Goal: Information Seeking & Learning: Compare options

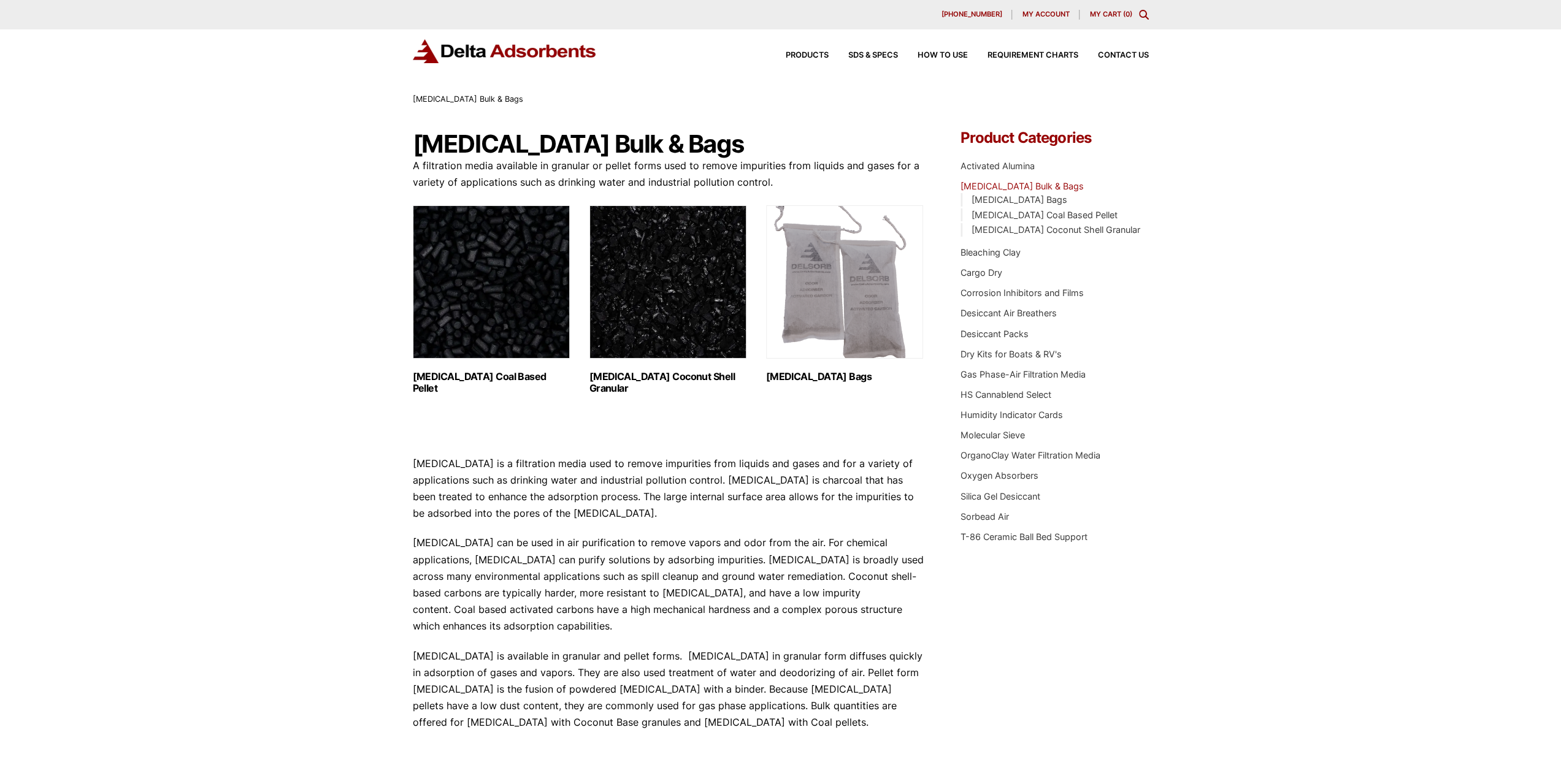
click at [813, 334] on img "Visit product category Activated Carbon Bags" at bounding box center [844, 282] width 157 height 153
click at [482, 313] on img "Visit product category Activated Carbon Coal Based Pellet" at bounding box center [491, 282] width 157 height 153
drag, startPoint x: 627, startPoint y: 301, endPoint x: 618, endPoint y: 301, distance: 9.0
click at [526, 361] on link "Activated Carbon Coal Based Pellet (1)" at bounding box center [491, 300] width 157 height 189
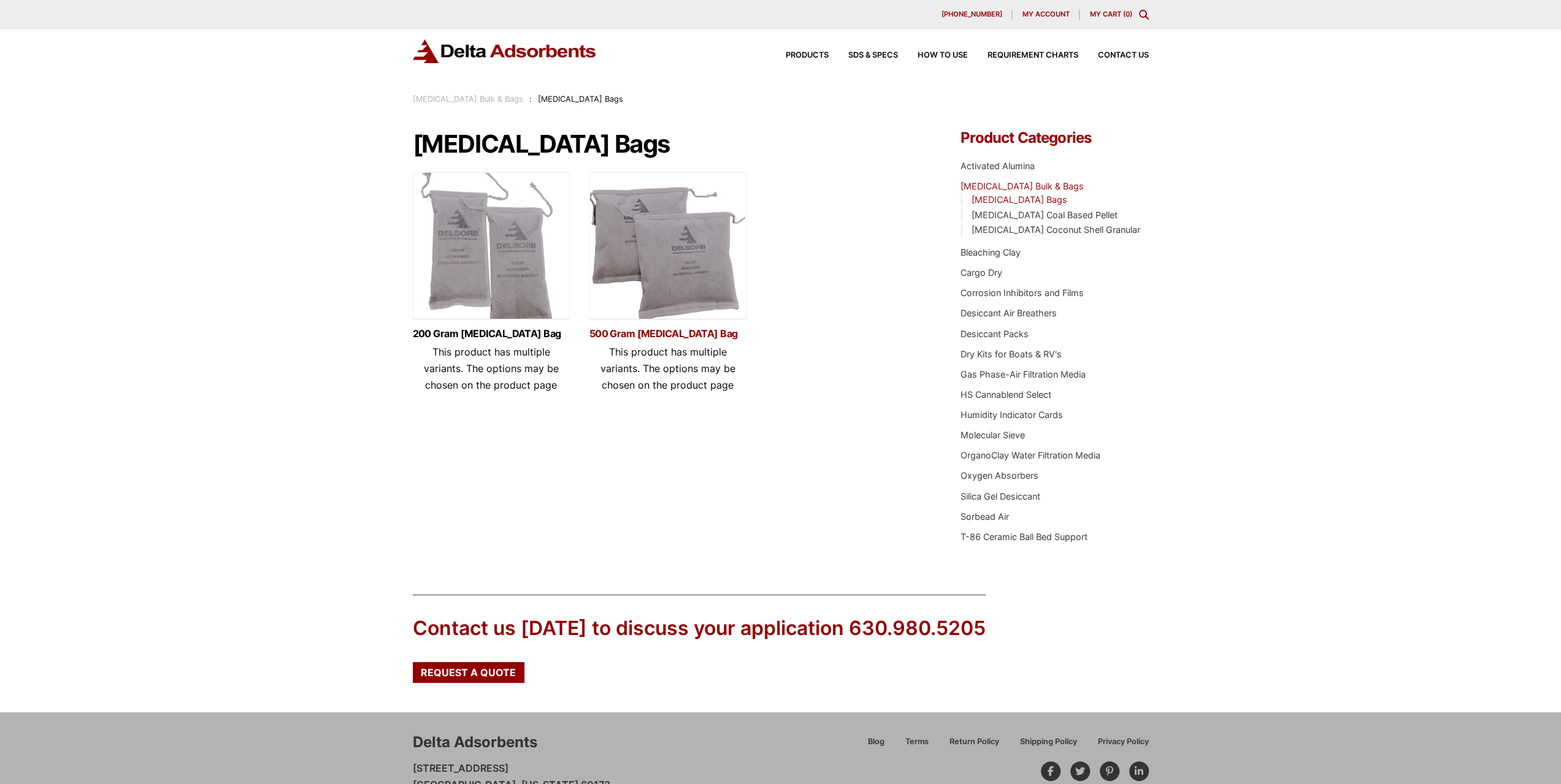
click at [684, 334] on link "500 Gram Activated Carbon Bag" at bounding box center [667, 334] width 157 height 11
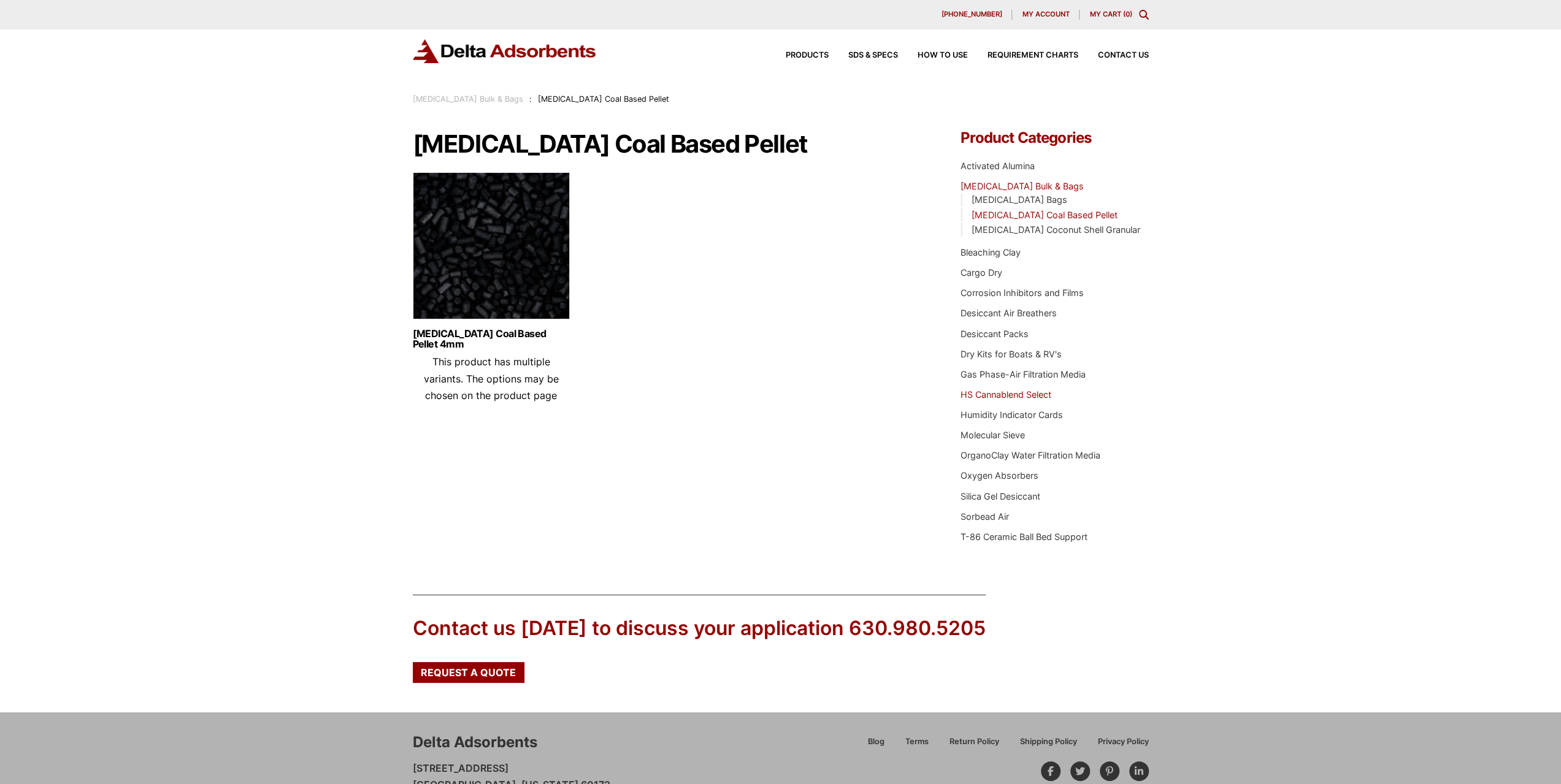
click at [973, 391] on link "HS Cannablend Select" at bounding box center [1006, 395] width 91 height 11
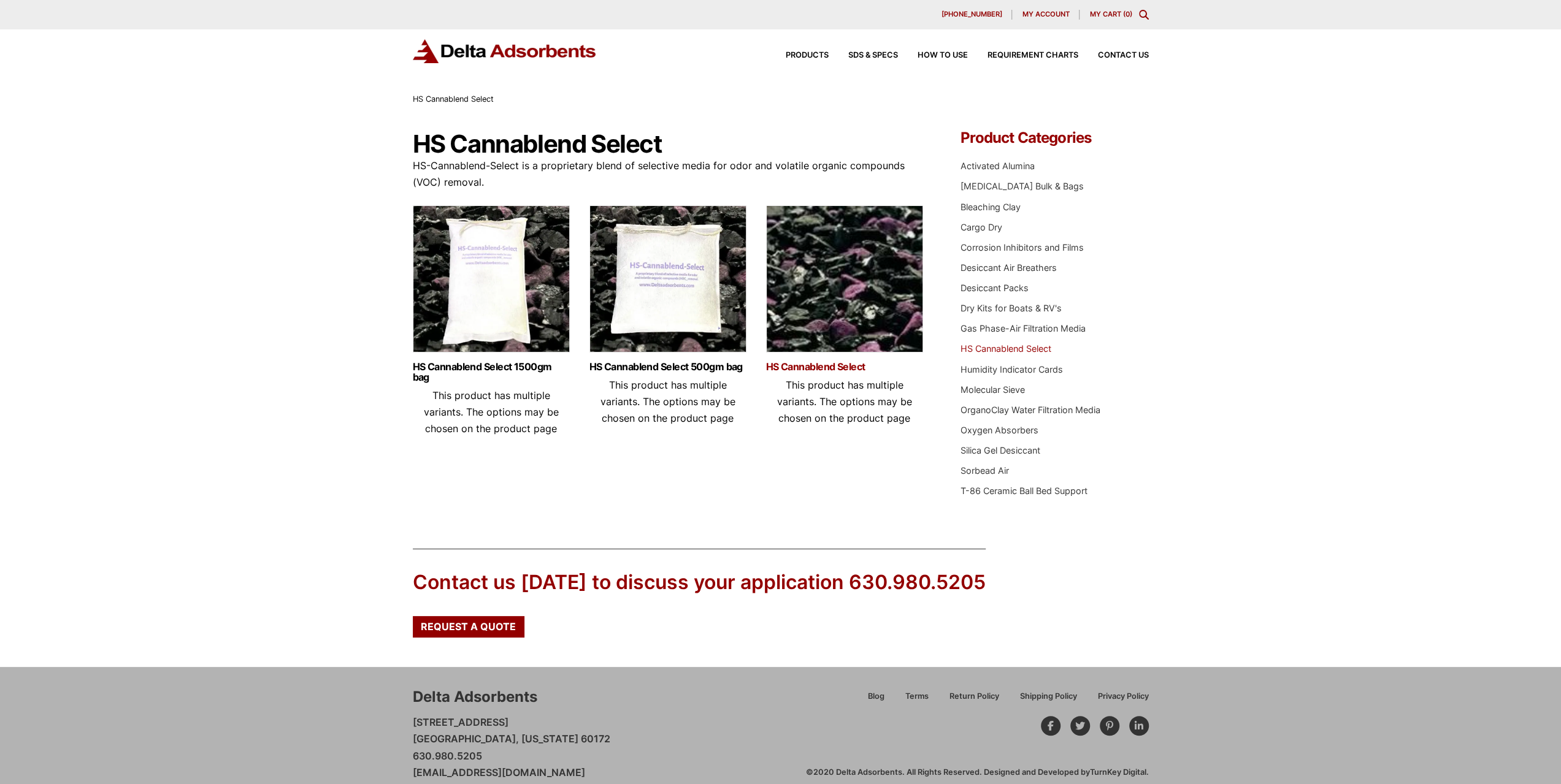
click at [778, 367] on link "HS Cannablend Select" at bounding box center [844, 367] width 157 height 11
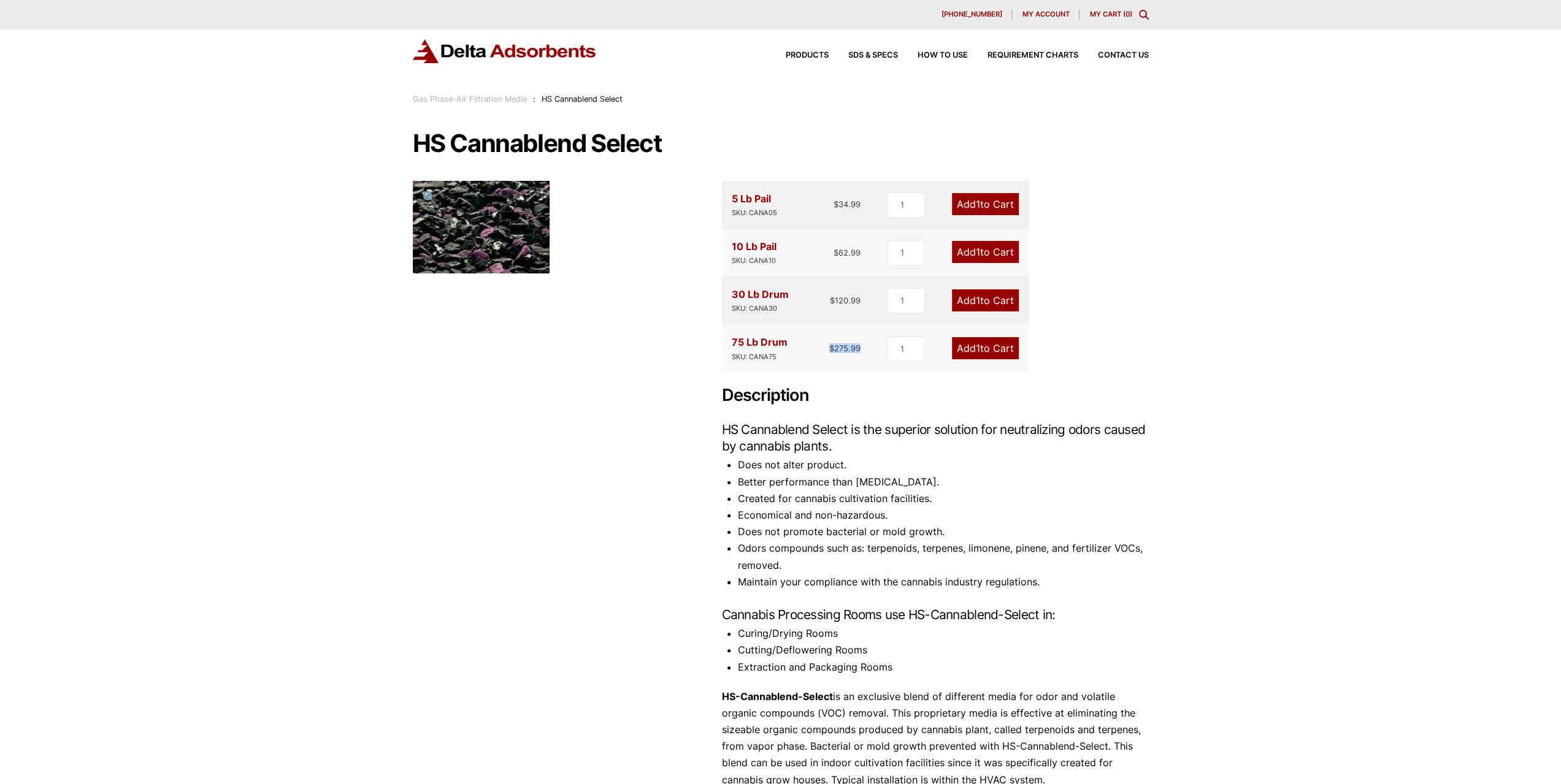
drag, startPoint x: 829, startPoint y: 350, endPoint x: 861, endPoint y: 346, distance: 32.2
click at [861, 346] on div "75 Lb Drum SKU: CANA75 $ 275.99 1 Add 1 to Cart" at bounding box center [875, 348] width 307 height 48
drag, startPoint x: 797, startPoint y: 297, endPoint x: 852, endPoint y: 301, distance: 55.1
click at [850, 301] on div "30 Lb Drum SKU: CANA30 $ 120.99" at bounding box center [797, 300] width 130 height 28
click at [854, 301] on bdi "$ 120.99" at bounding box center [845, 300] width 30 height 10
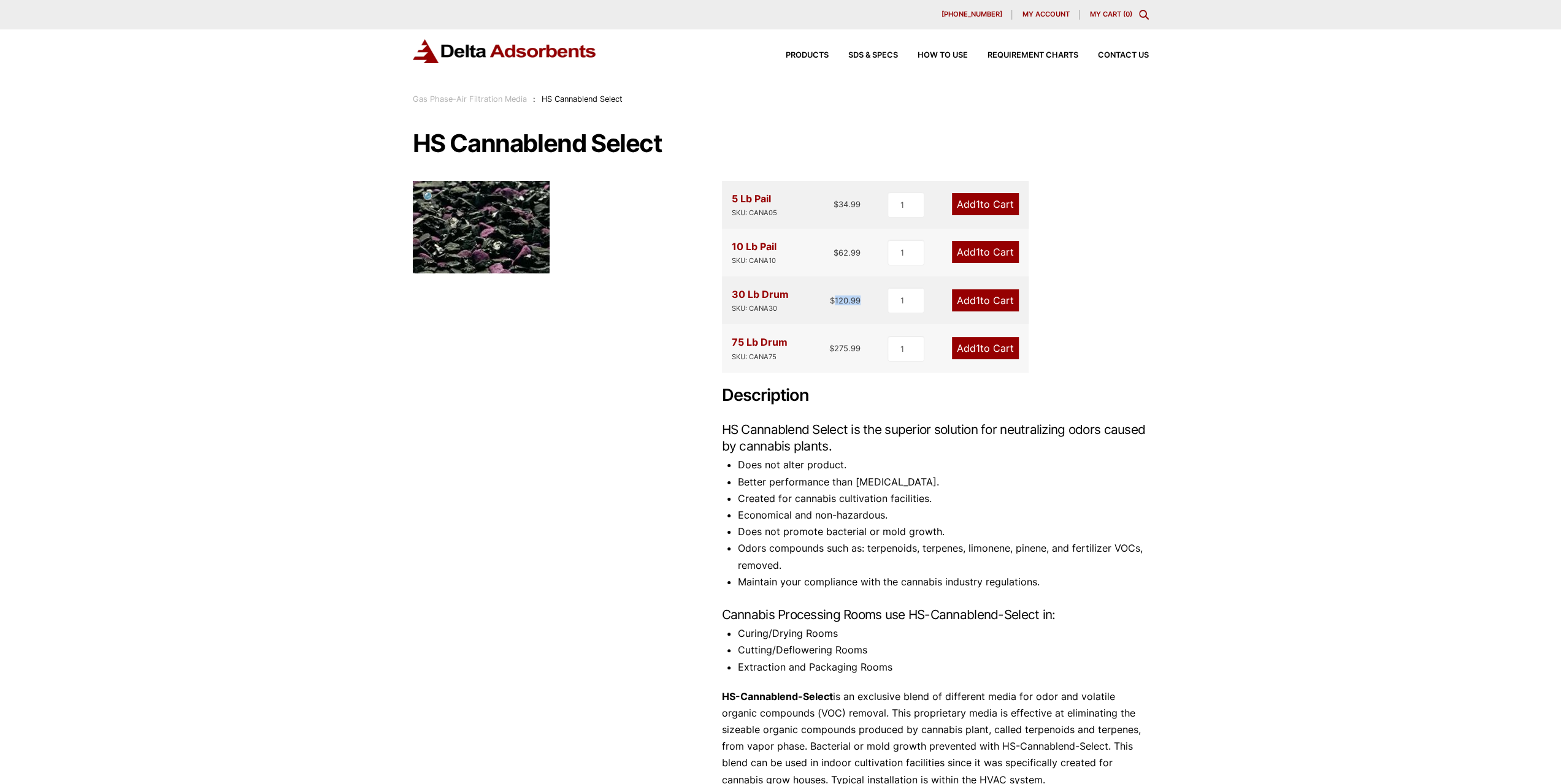
click at [854, 301] on bdi "$ 120.99" at bounding box center [845, 300] width 30 height 10
click at [928, 58] on span "How to Use" at bounding box center [943, 56] width 50 height 8
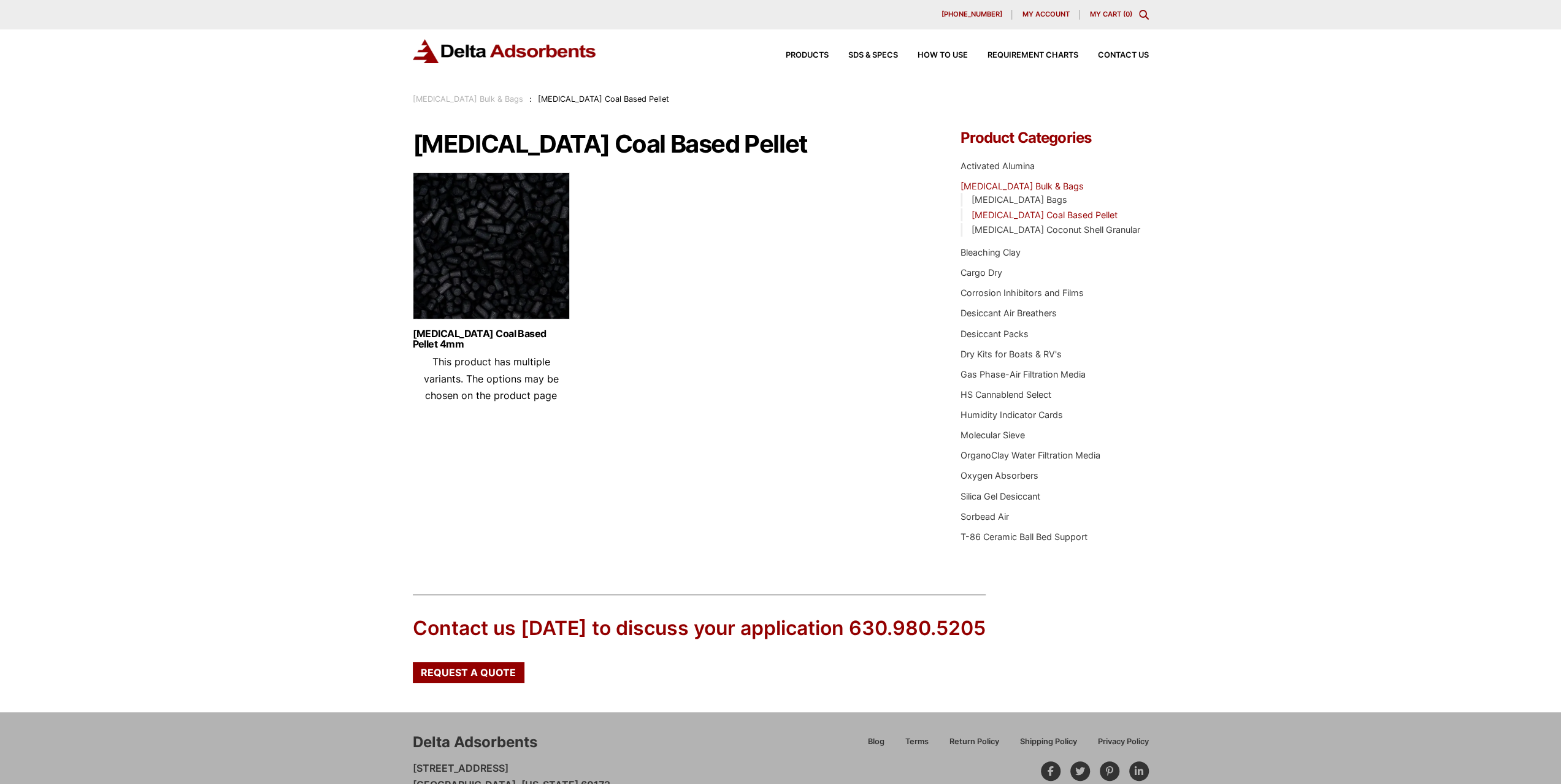
click at [542, 298] on img at bounding box center [491, 249] width 157 height 153
click at [1016, 393] on link "HS Cannablend Select" at bounding box center [1006, 395] width 91 height 11
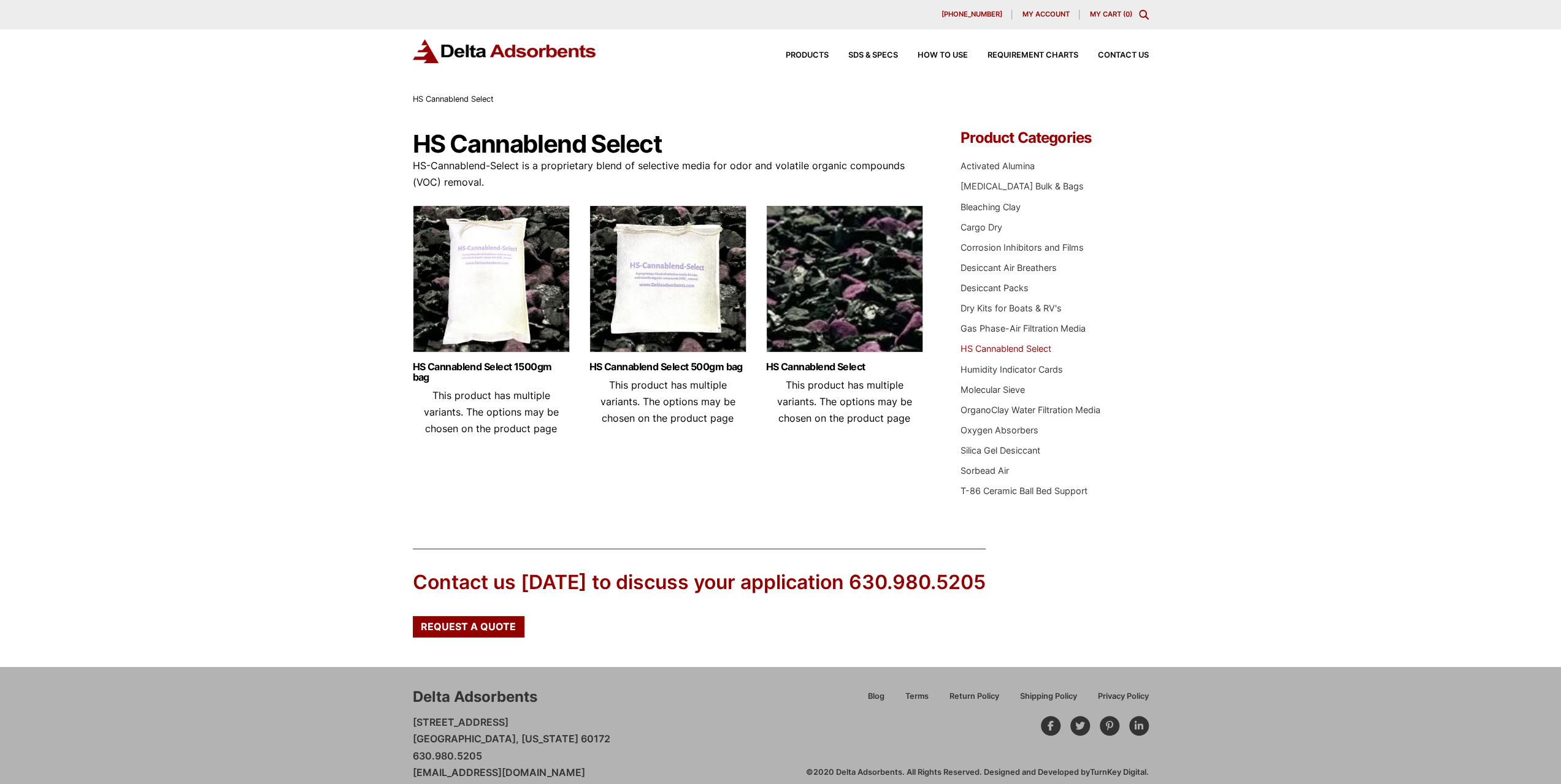
click at [867, 294] on img at bounding box center [844, 282] width 157 height 153
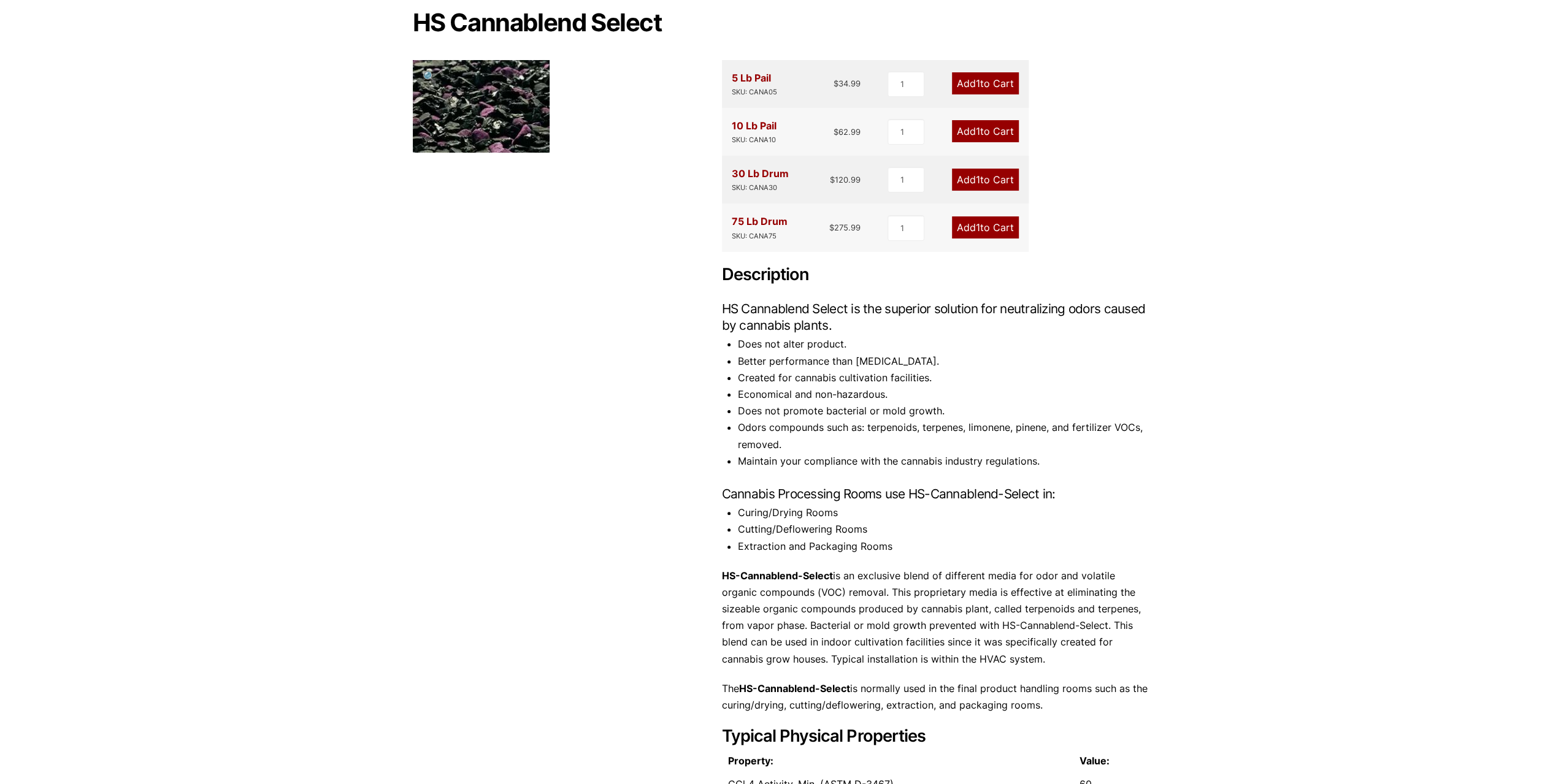
scroll to position [123, 0]
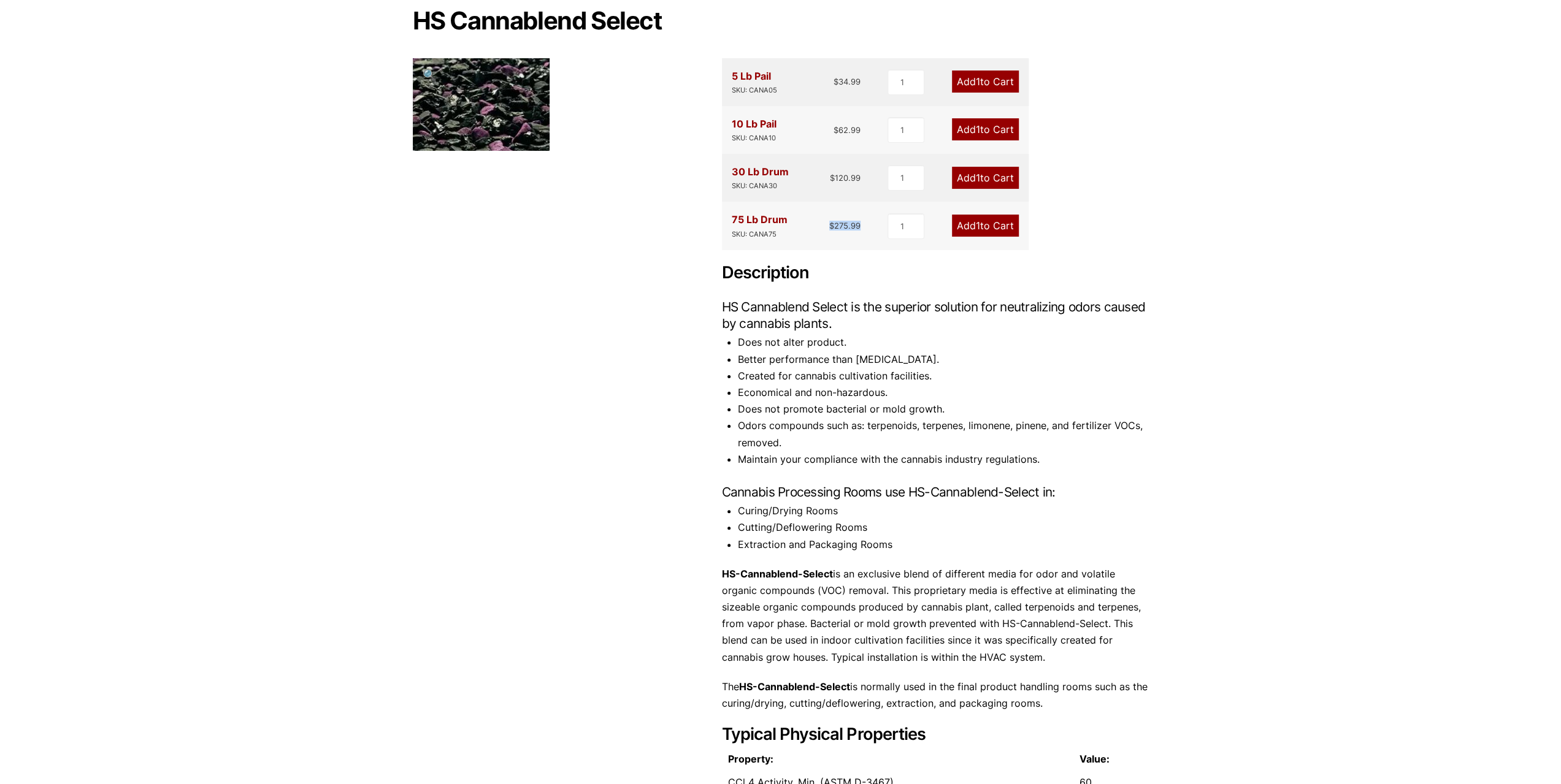
drag, startPoint x: 832, startPoint y: 223, endPoint x: 864, endPoint y: 223, distance: 32.0
click at [864, 223] on div "75 Lb Drum SKU: CANA75 $ 275.99 1 Add 1 to Cart" at bounding box center [875, 225] width 307 height 48
click at [885, 258] on div "5 Lb Pail SKU: CANA05 $ 34.99 1 Add 1 to Cart 10 Lb Pail SKU: CANA10 $ 62.99 1 …" at bounding box center [936, 508] width 427 height 900
